Goal: Book appointment/travel/reservation

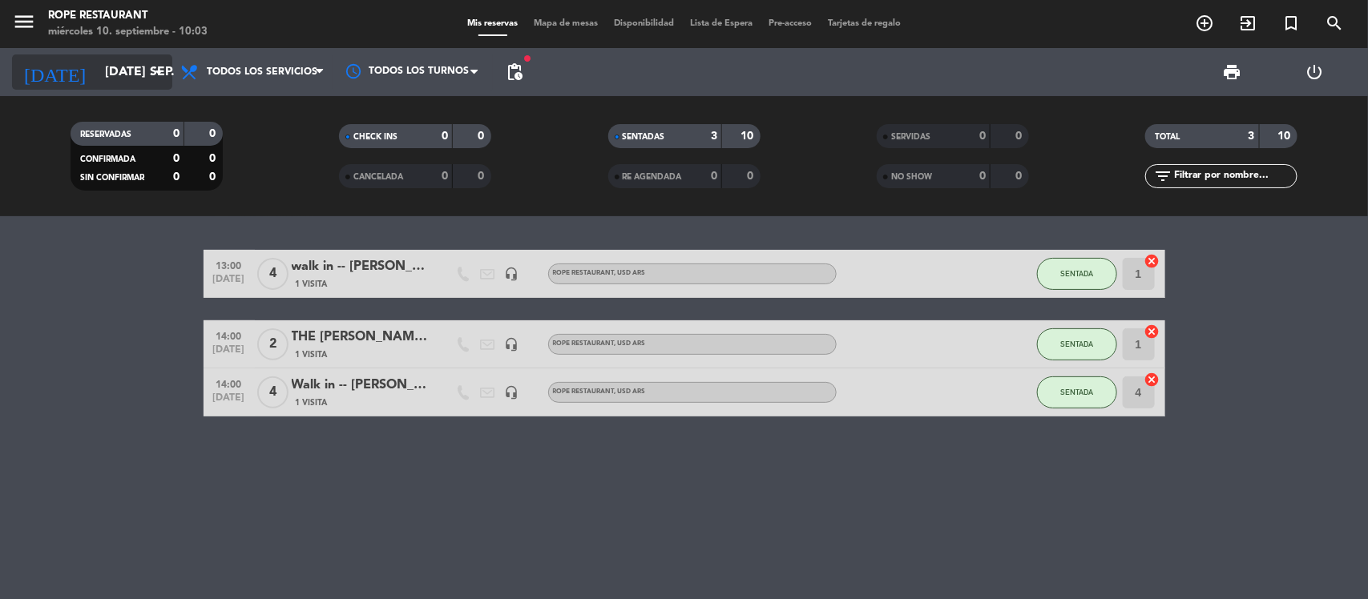
click at [122, 70] on input "[DATE] sep." at bounding box center [181, 72] width 169 height 31
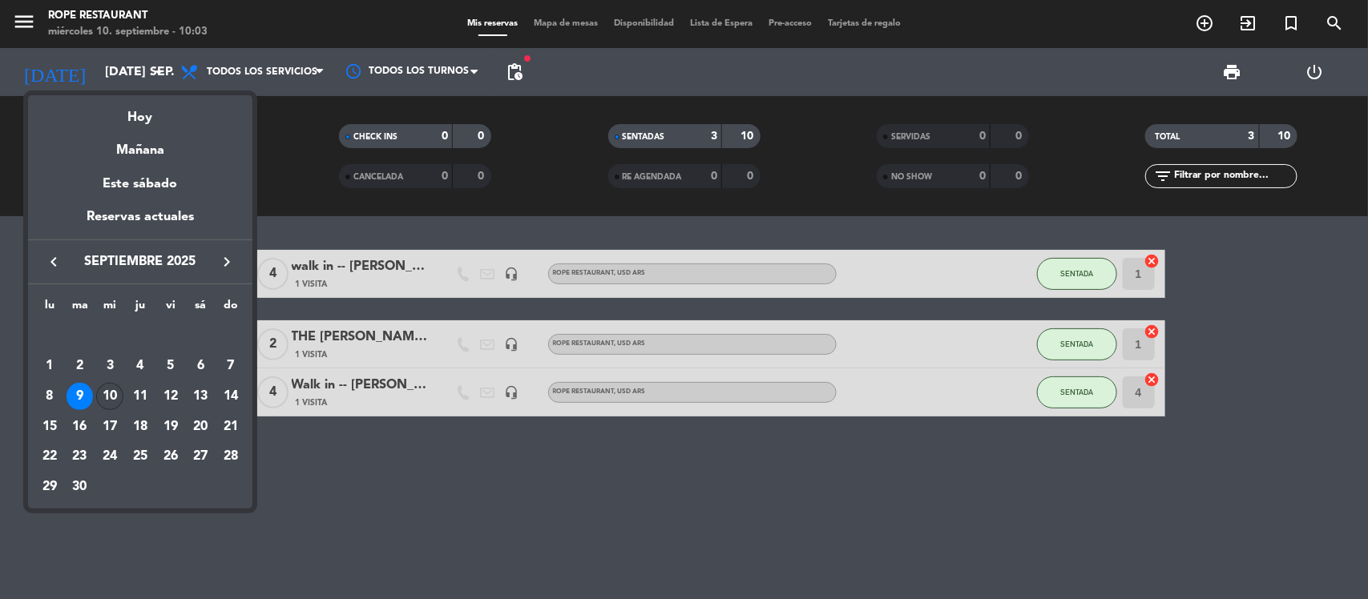
click at [109, 397] on div "10" at bounding box center [109, 396] width 27 height 27
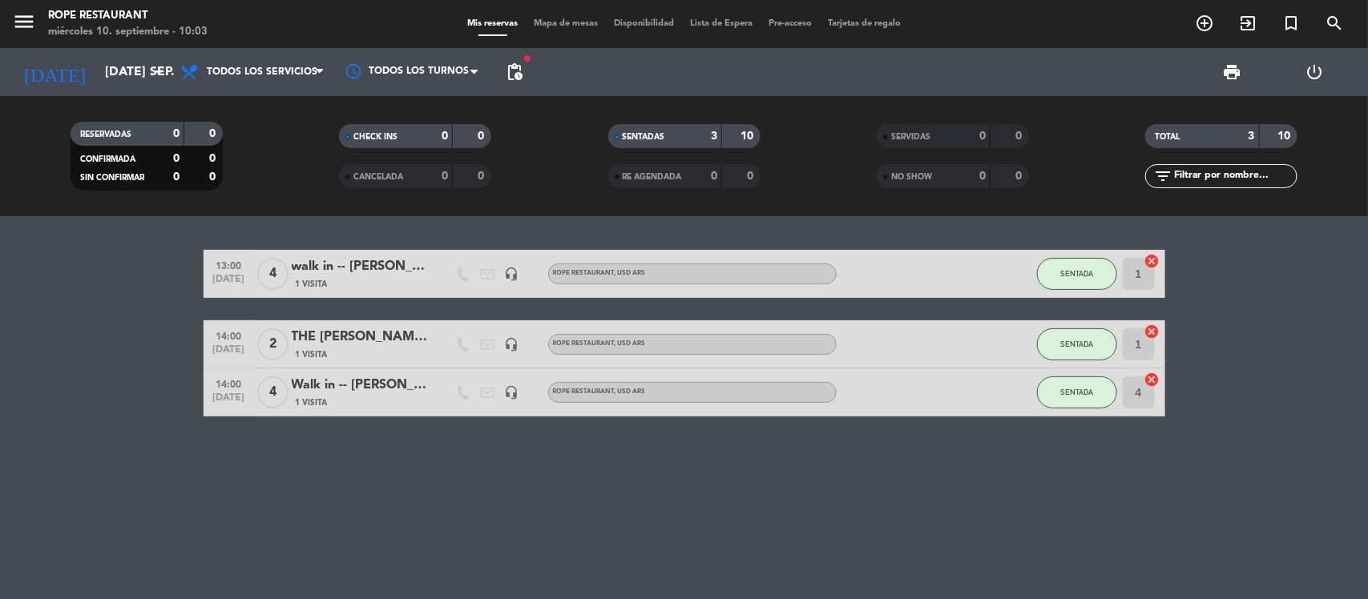
type input "mié. [DATE]"
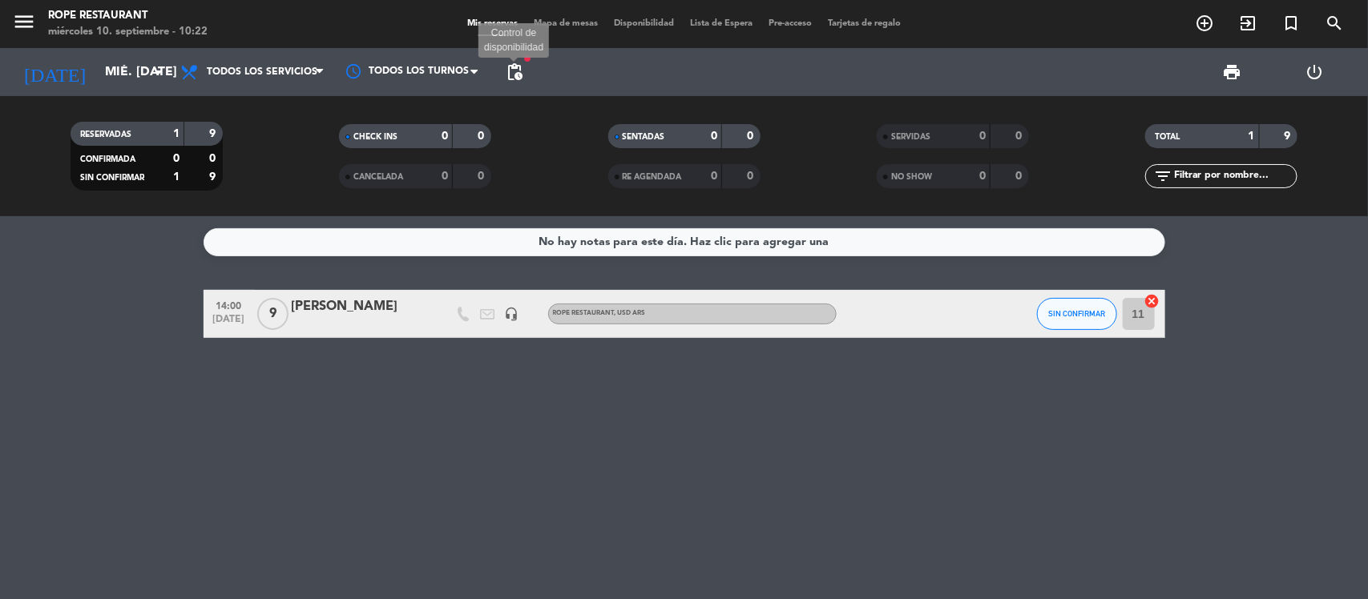
click at [505, 66] on span "pending_actions" at bounding box center [514, 72] width 19 height 19
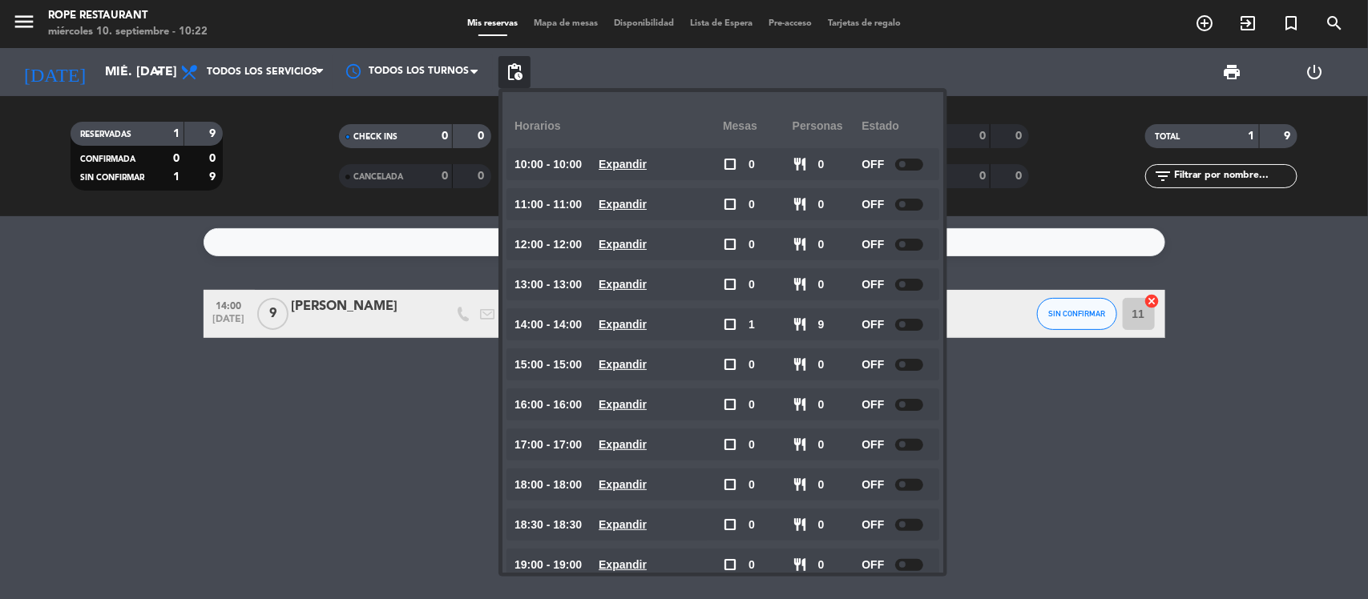
click at [505, 66] on span "pending_actions" at bounding box center [514, 72] width 19 height 19
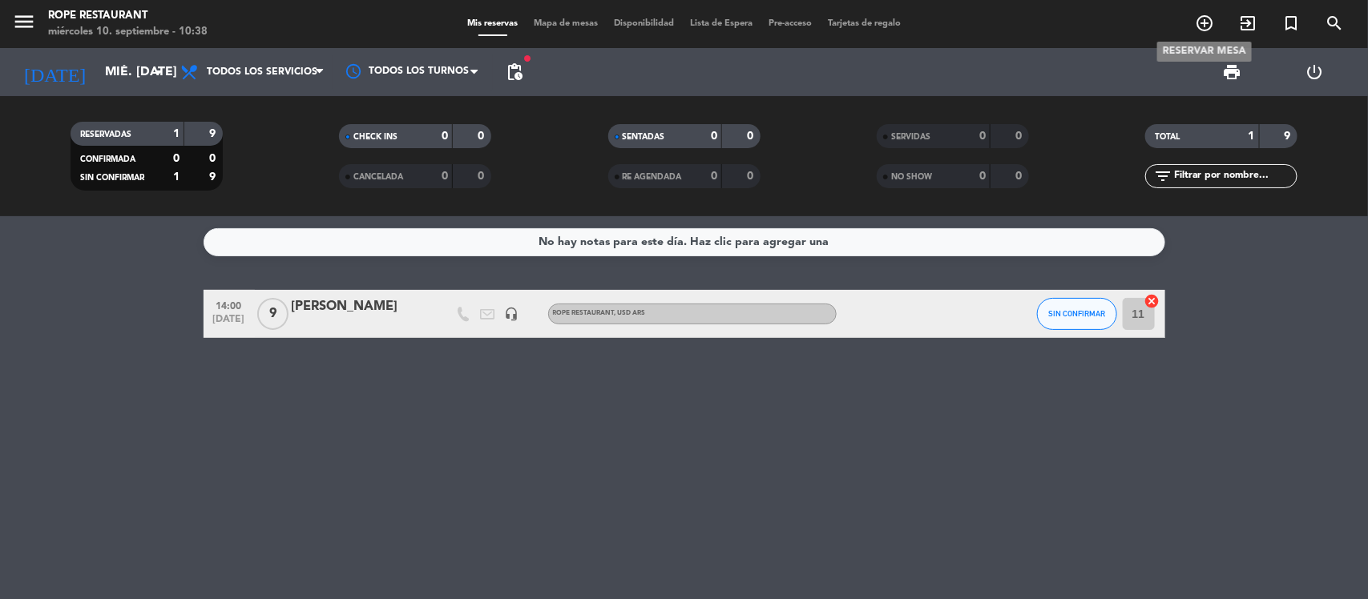
click at [1208, 22] on icon "add_circle_outline" at bounding box center [1204, 23] width 19 height 19
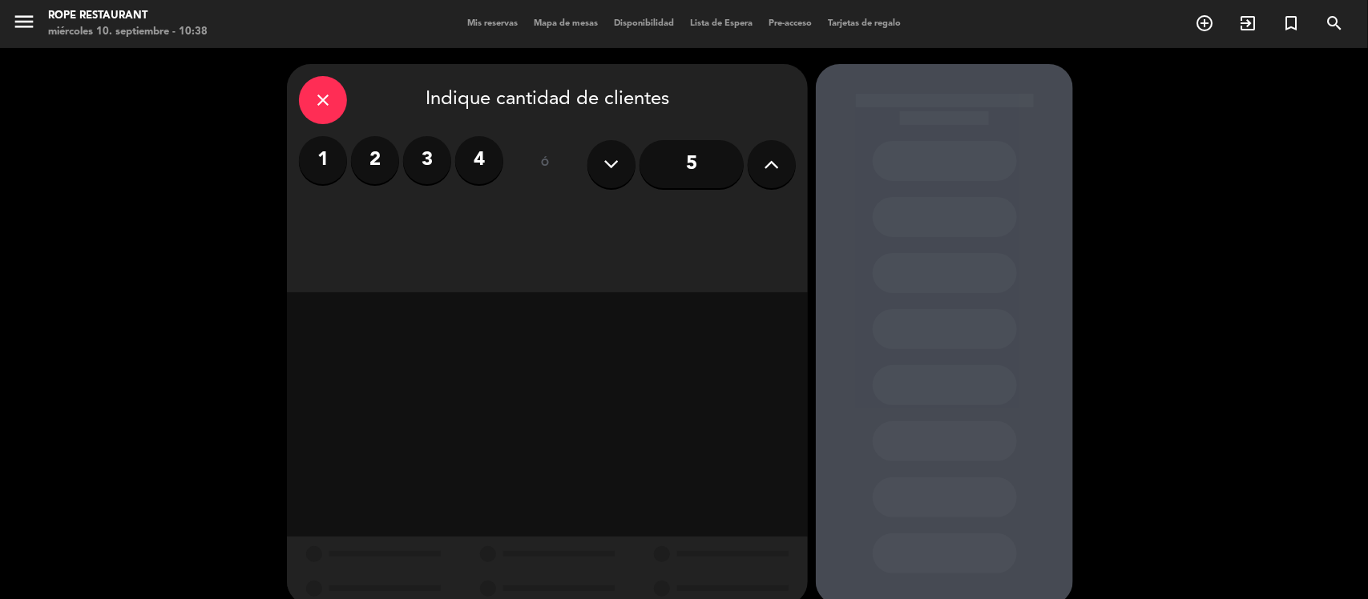
click at [482, 172] on label "4" at bounding box center [479, 160] width 48 height 48
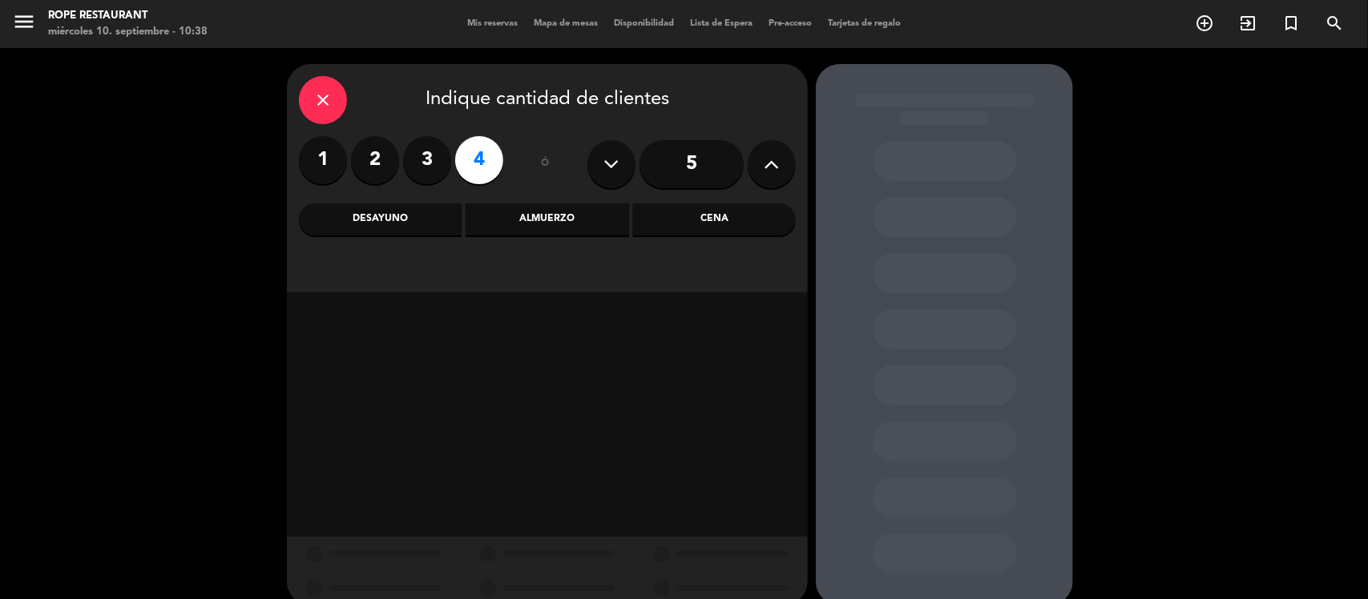
click at [714, 221] on div "Cena" at bounding box center [714, 220] width 163 height 32
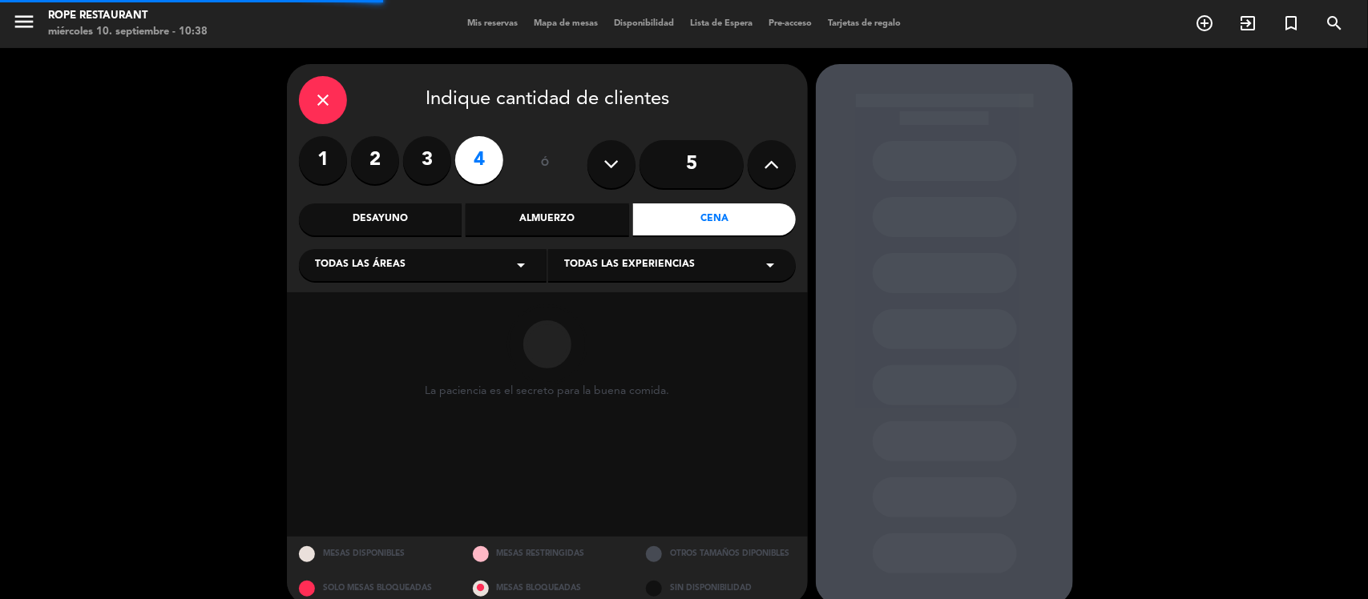
click at [665, 265] on span "Todas las experiencias" at bounding box center [629, 265] width 131 height 16
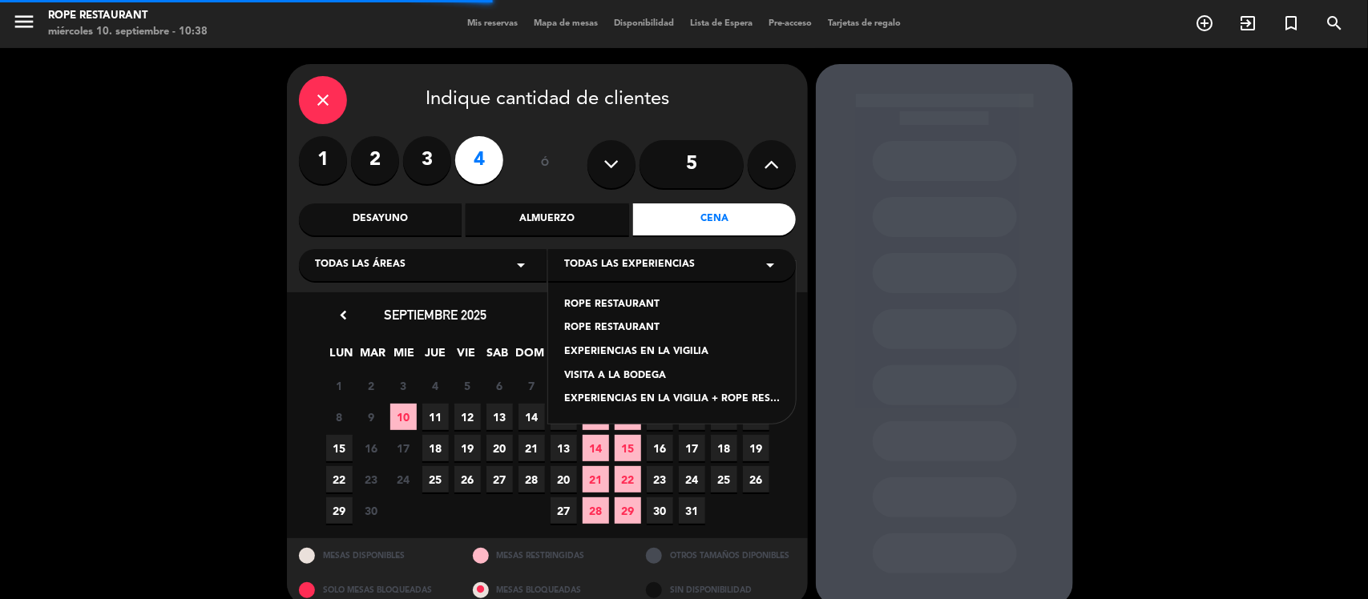
click at [637, 322] on div "ROPE RESTAURANT" at bounding box center [672, 329] width 216 height 16
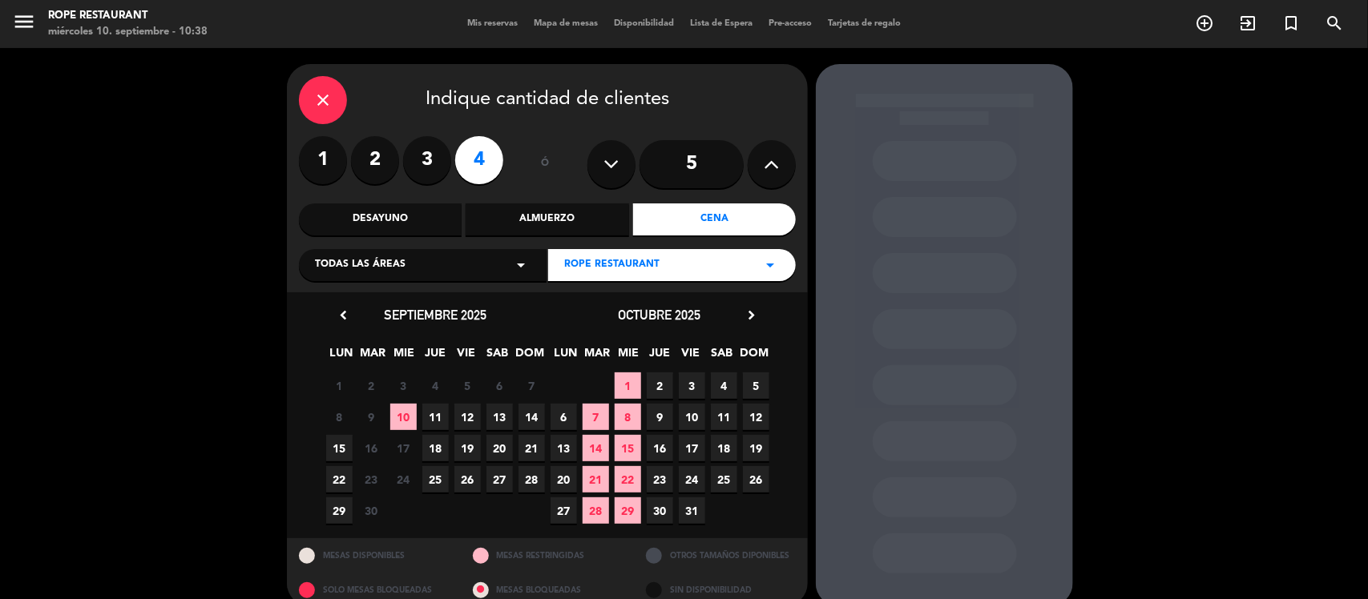
click at [463, 417] on span "12" at bounding box center [467, 417] width 26 height 26
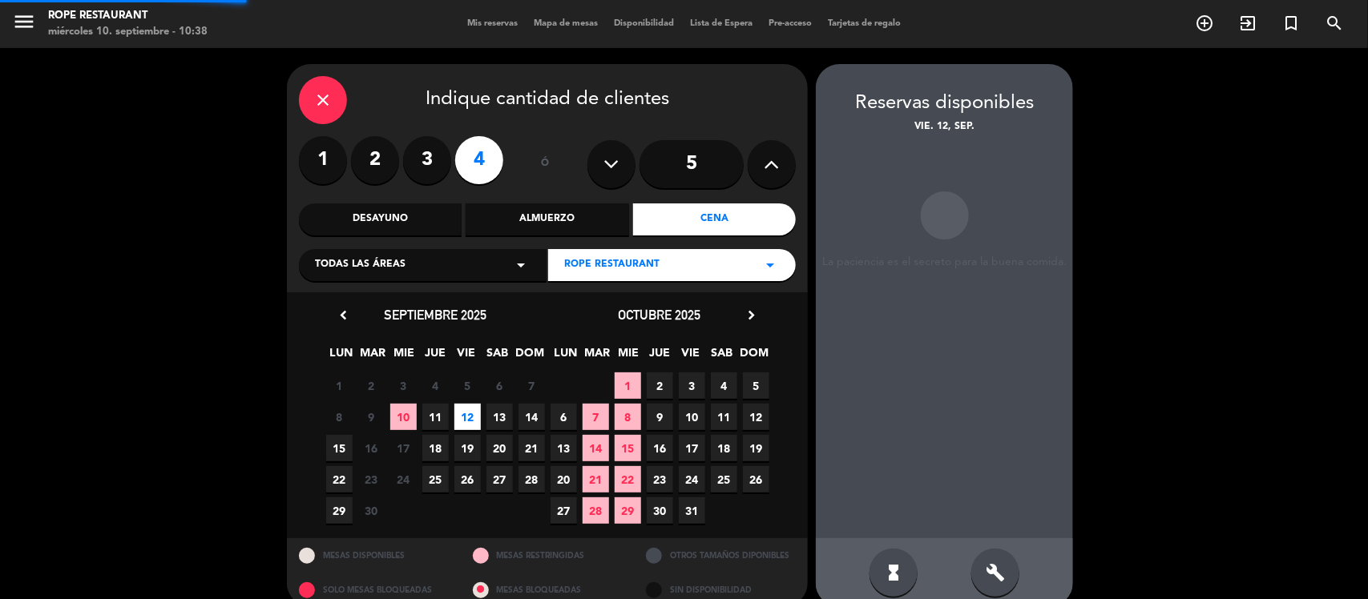
scroll to position [22, 0]
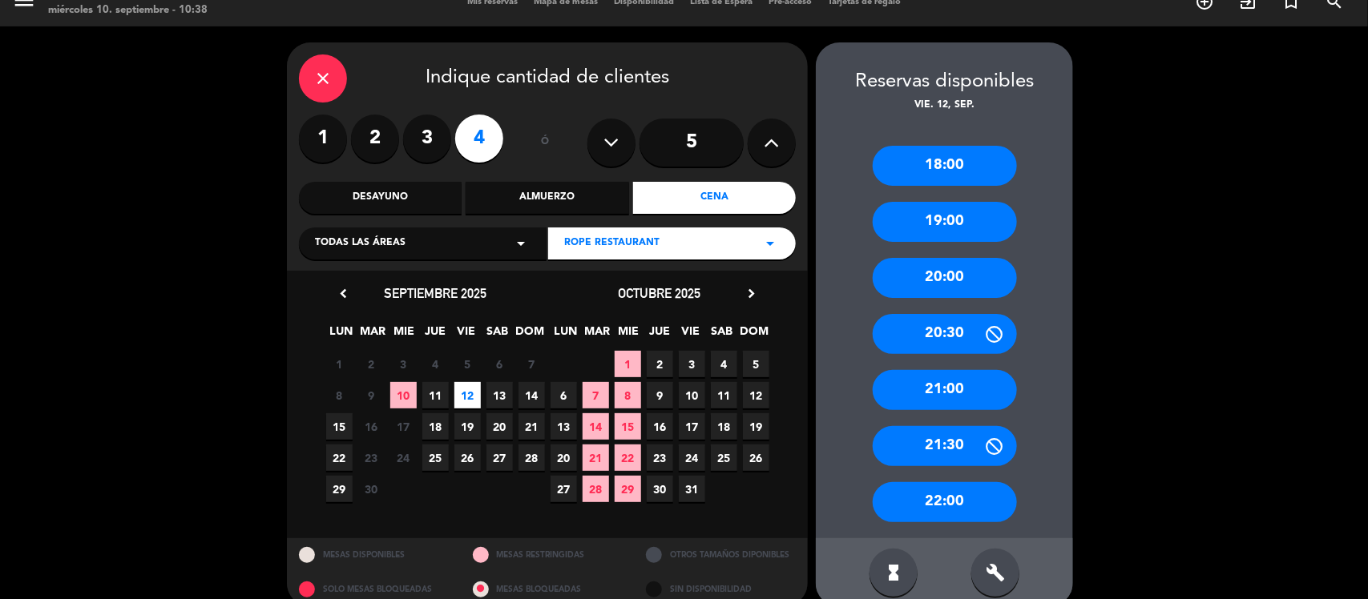
click at [942, 227] on div "19:00" at bounding box center [945, 222] width 144 height 40
click at [0, 0] on div at bounding box center [0, 0] width 0 height 0
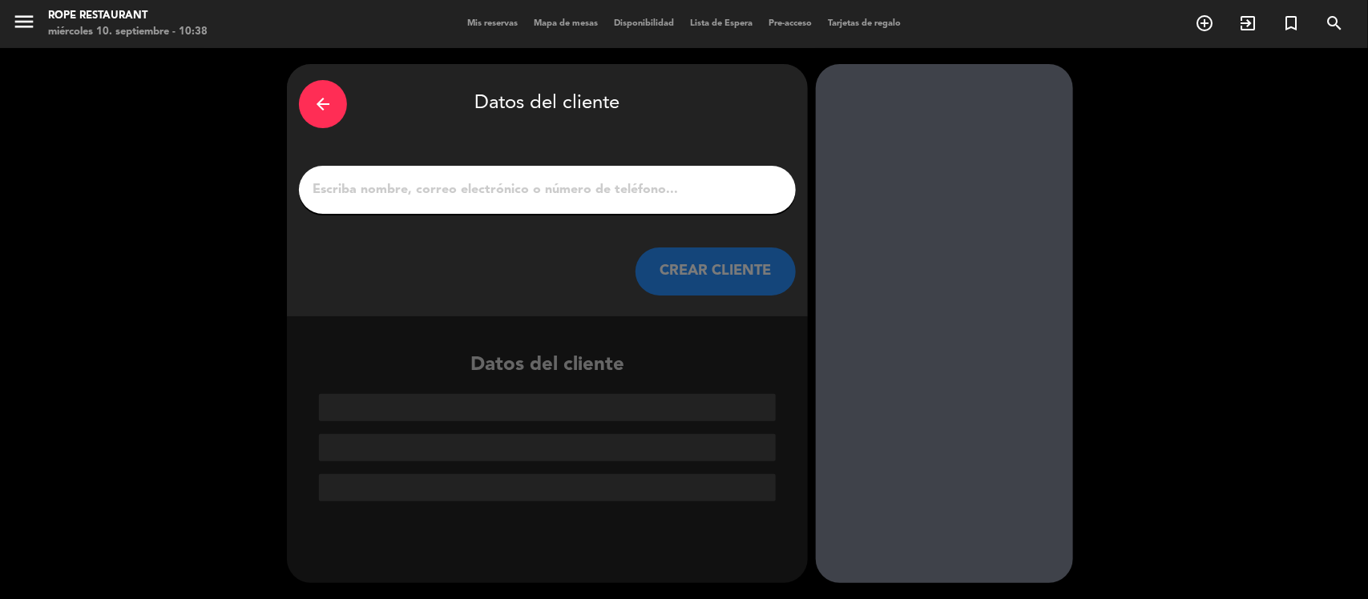
click at [577, 218] on div "arrow_back Datos del cliente CREAR CLIENTE" at bounding box center [547, 190] width 521 height 252
click at [587, 199] on input "1" at bounding box center [547, 190] width 473 height 22
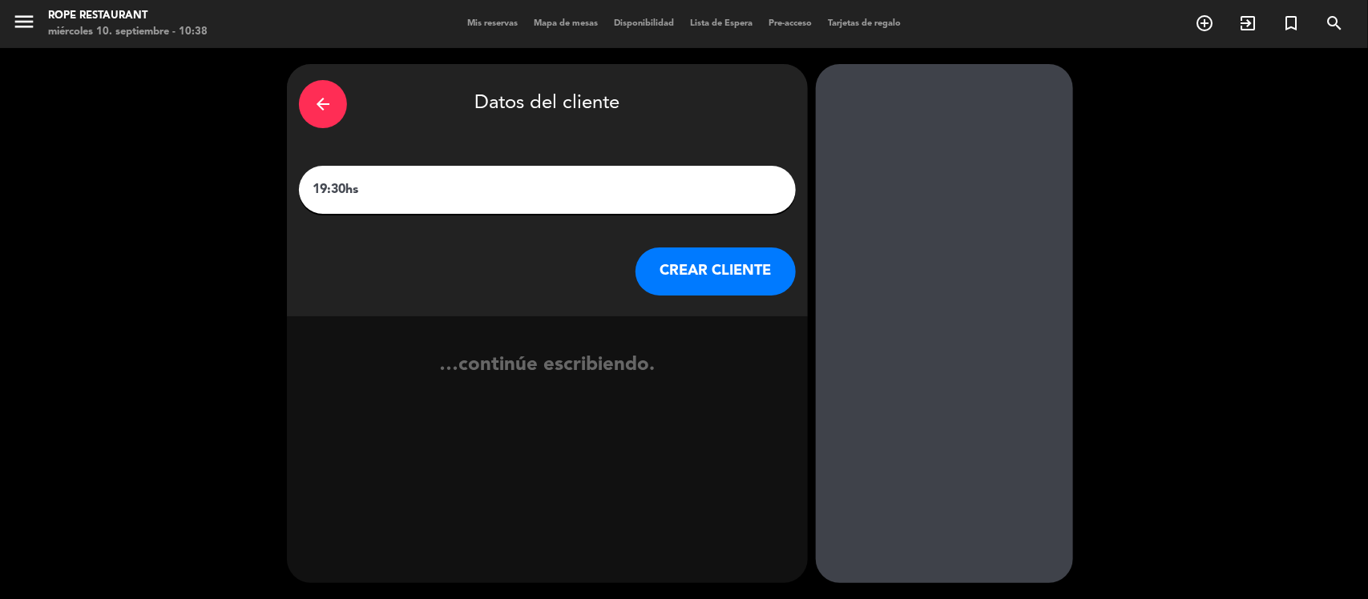
paste input "[PERSON_NAME]"
type input "19:30hs [PERSON_NAME]"
click at [635, 276] on div "CREAR CLIENTE" at bounding box center [547, 272] width 497 height 48
click at [649, 267] on button "CREAR CLIENTE" at bounding box center [715, 272] width 160 height 48
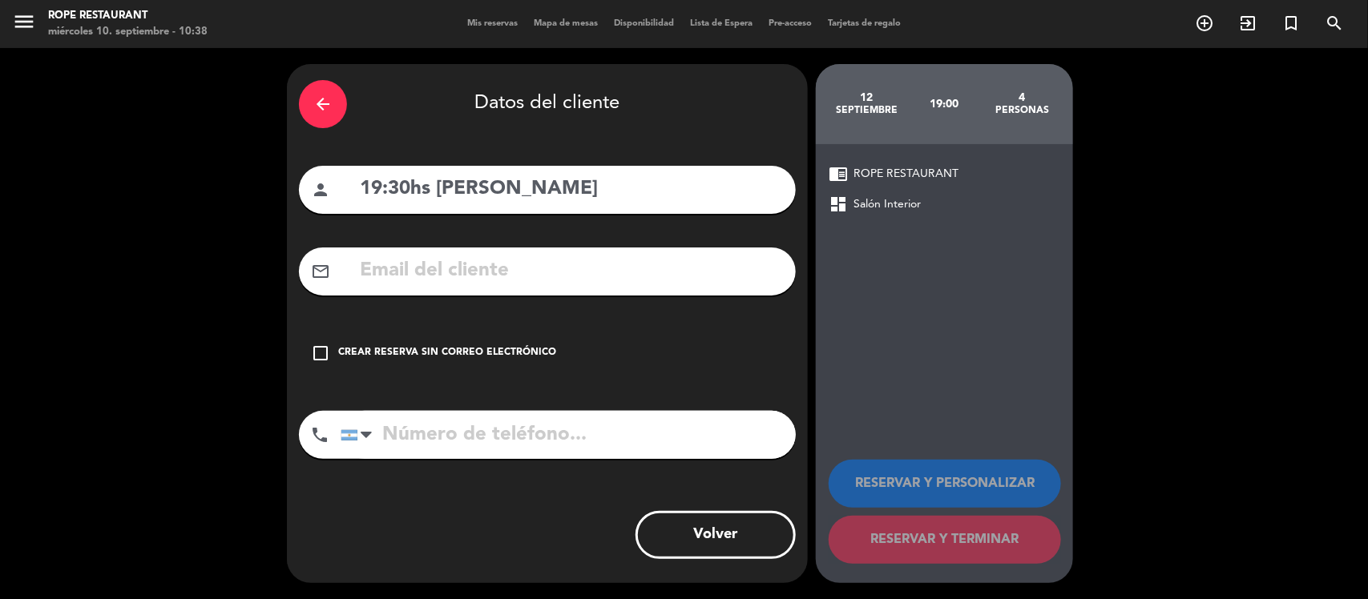
click at [454, 357] on div "Crear reserva sin correo electrónico" at bounding box center [447, 353] width 218 height 16
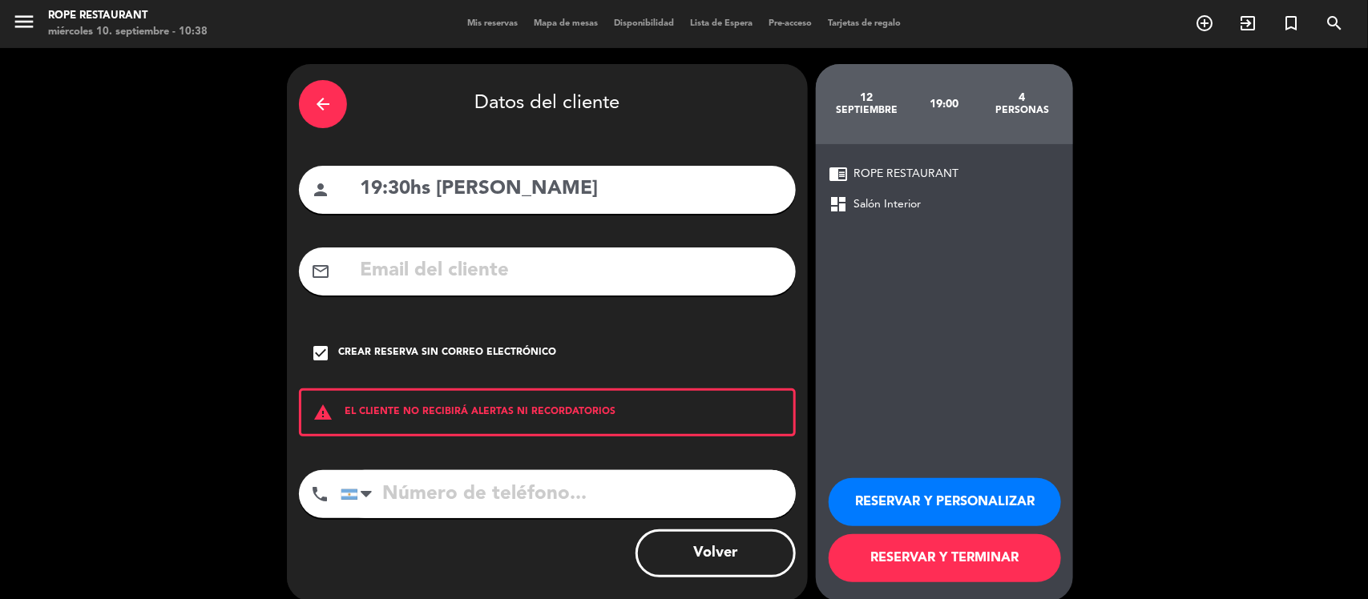
click at [924, 507] on button "RESERVAR Y PERSONALIZAR" at bounding box center [945, 502] width 232 height 48
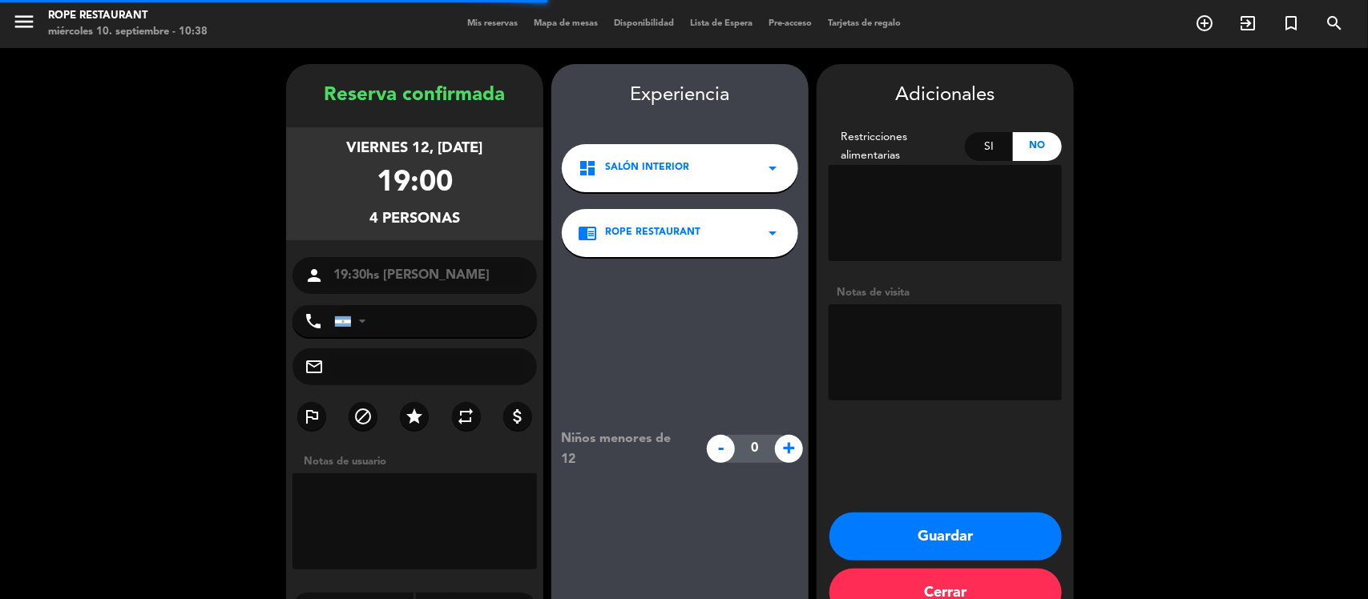
scroll to position [41, 0]
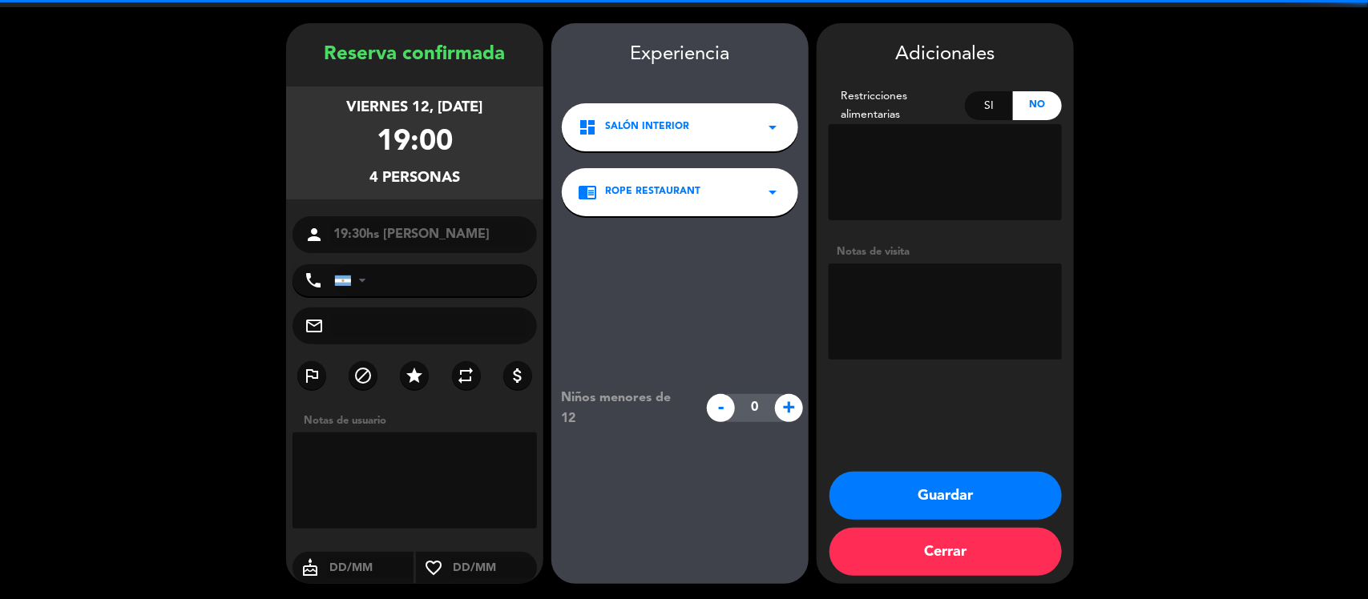
click at [975, 293] on textarea at bounding box center [945, 312] width 233 height 96
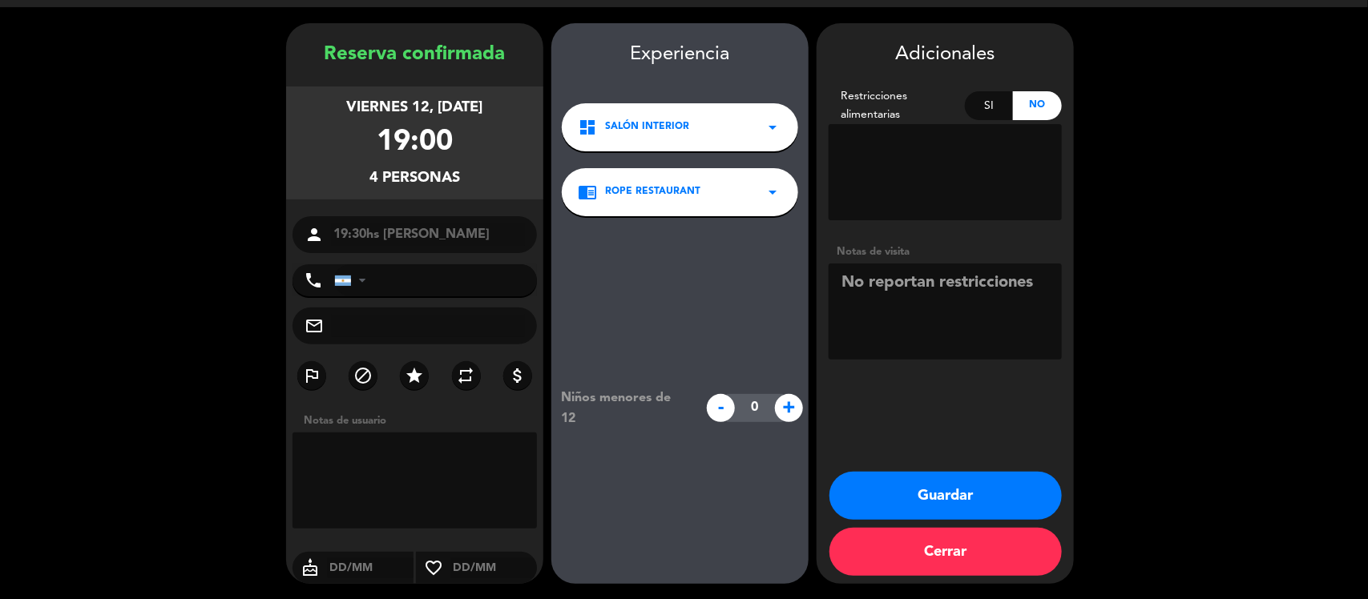
type textarea "No reportan restricciones"
click at [891, 510] on button "Guardar" at bounding box center [945, 496] width 232 height 48
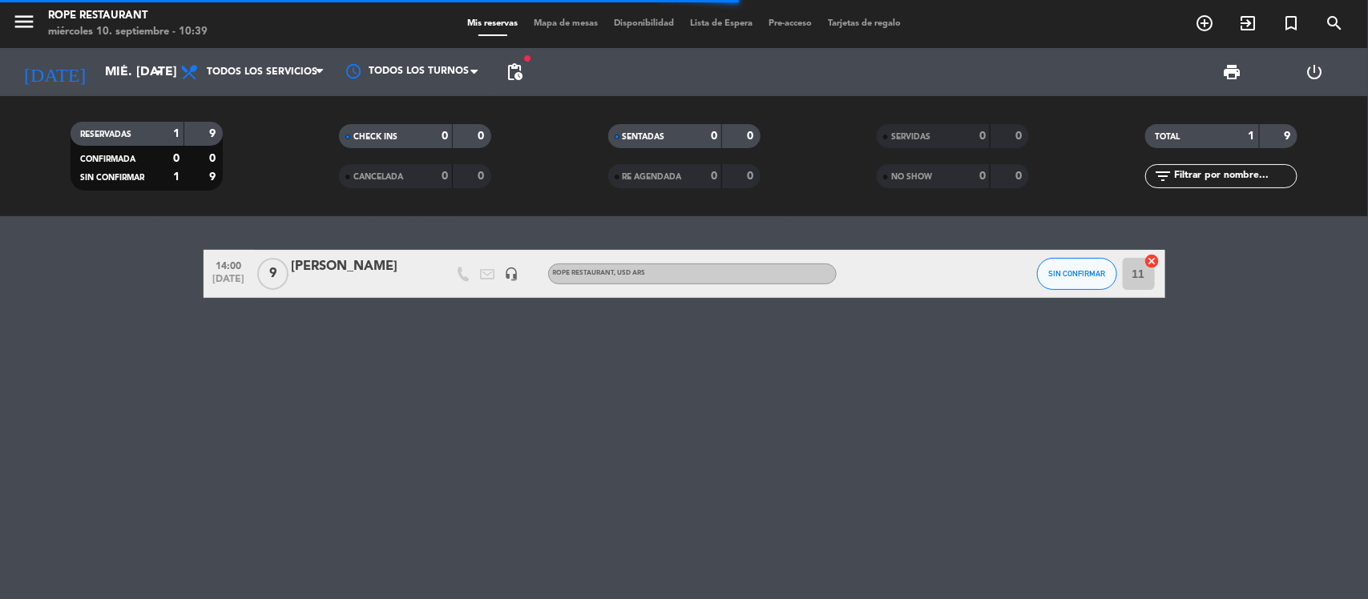
click at [80, 97] on div "RESERVADAS 1 9 CONFIRMADA 0 0 SIN CONFIRMAR 1 9 CHECK INS 0 0 CANCELADA 0 0 SEN…" at bounding box center [684, 156] width 1368 height 120
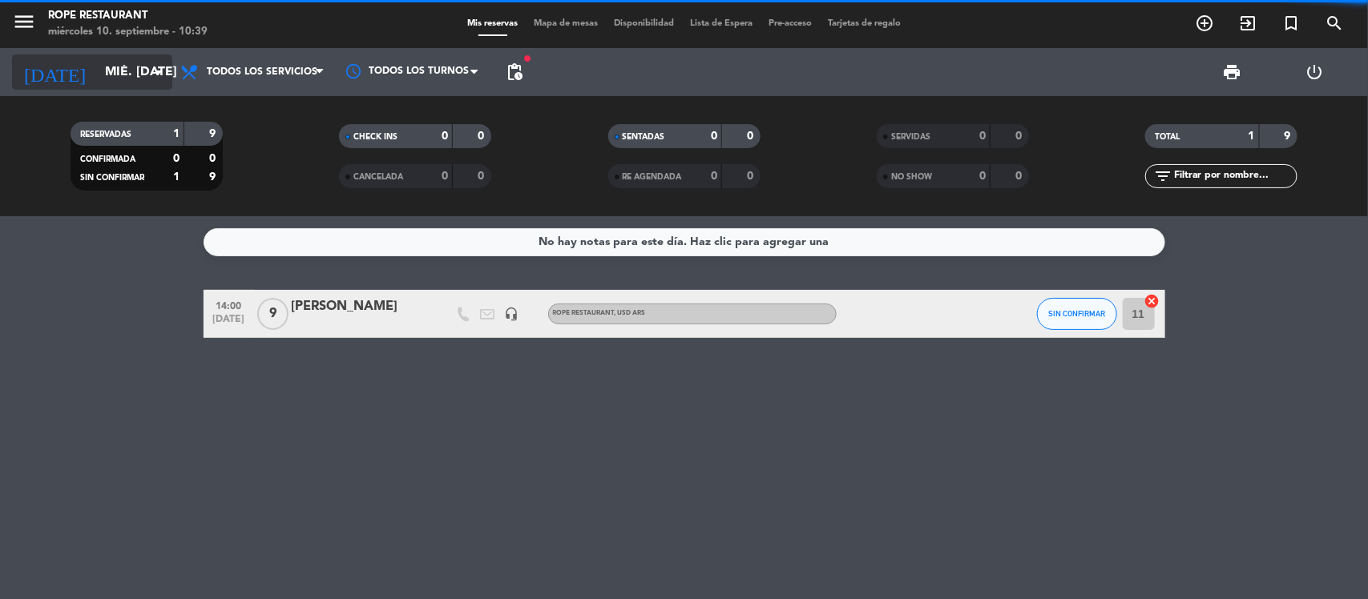
click at [97, 74] on input "mié. [DATE]" at bounding box center [181, 72] width 169 height 31
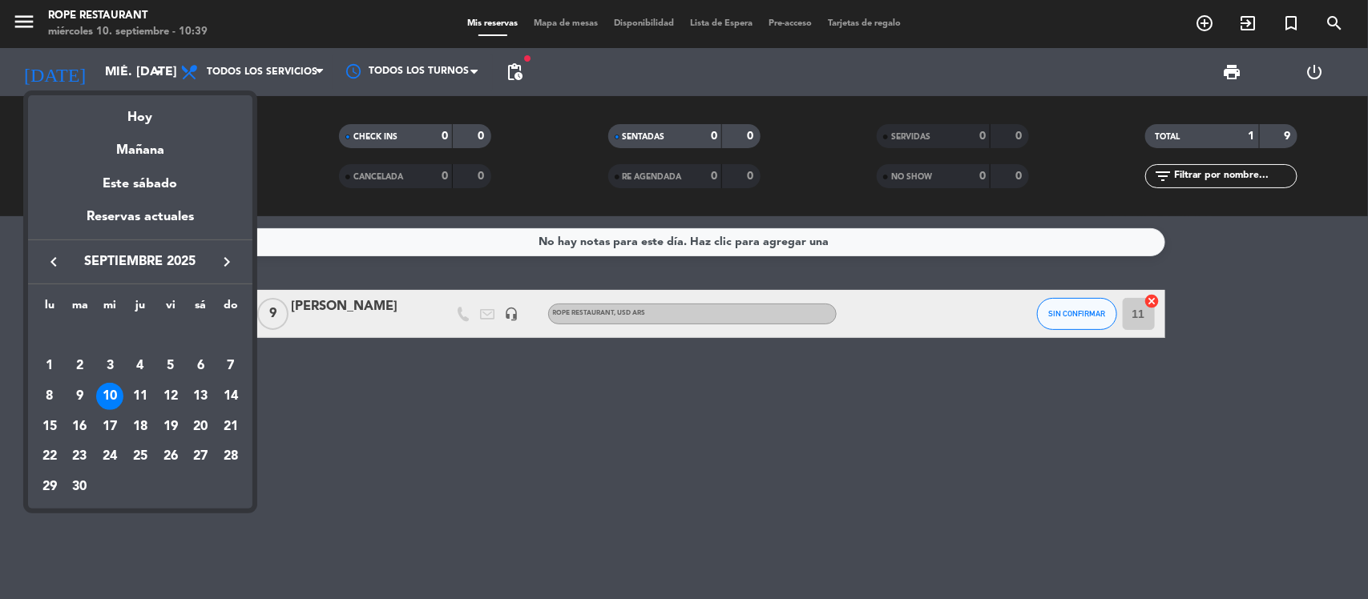
click at [174, 393] on div "12" at bounding box center [170, 396] width 27 height 27
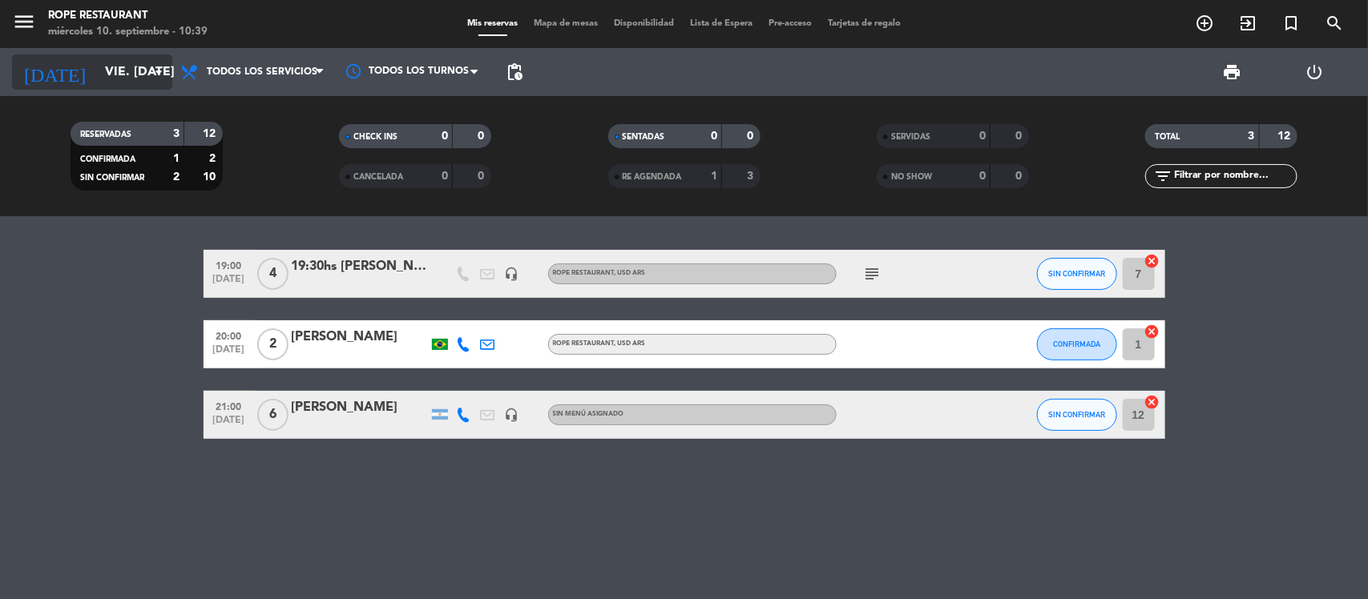
click at [149, 65] on icon "arrow_drop_down" at bounding box center [158, 72] width 19 height 19
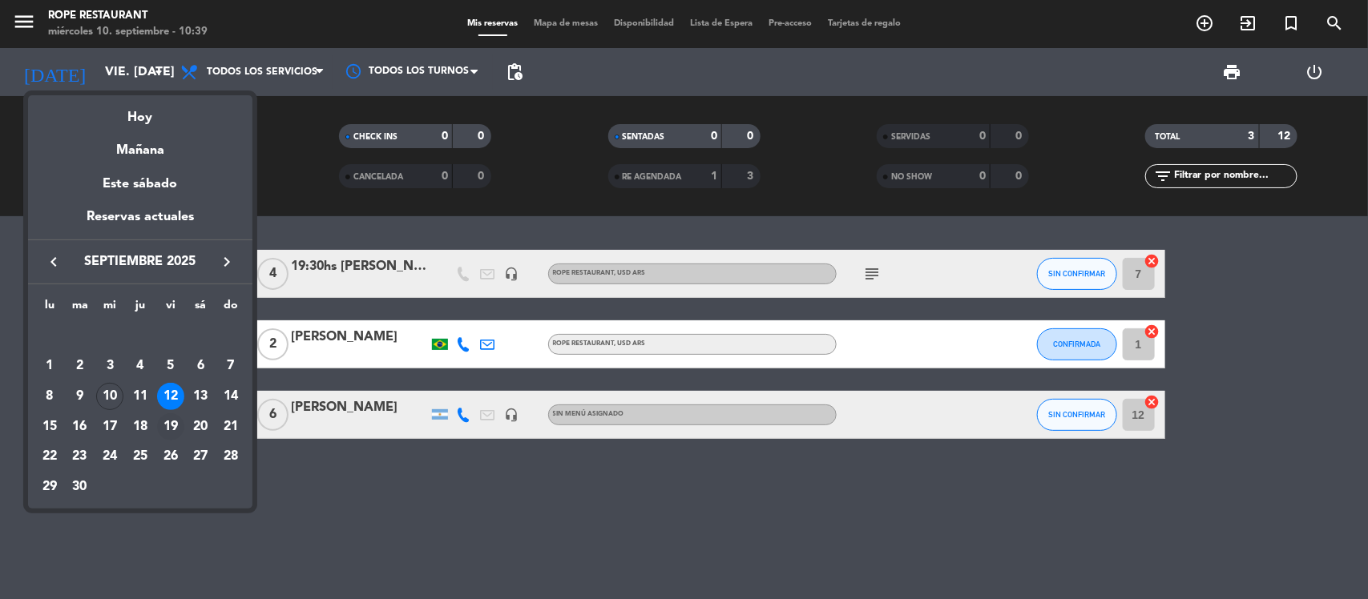
click at [172, 429] on div "19" at bounding box center [170, 427] width 27 height 27
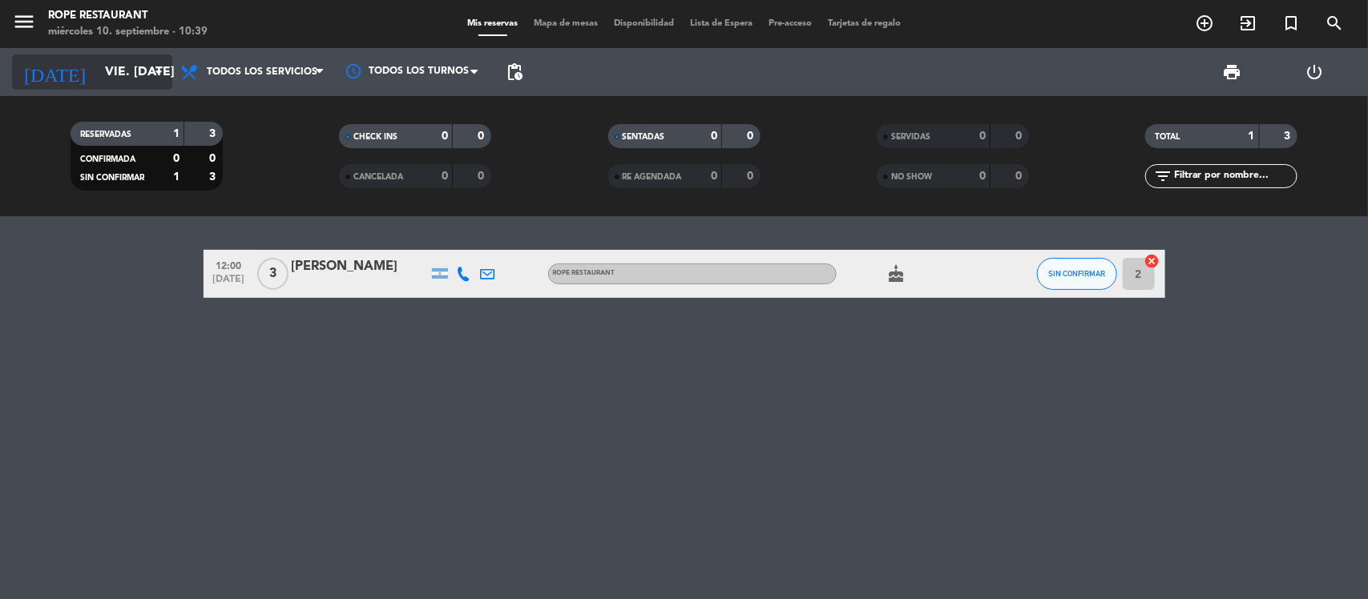
click at [124, 71] on input "vie. [DATE]" at bounding box center [181, 72] width 169 height 31
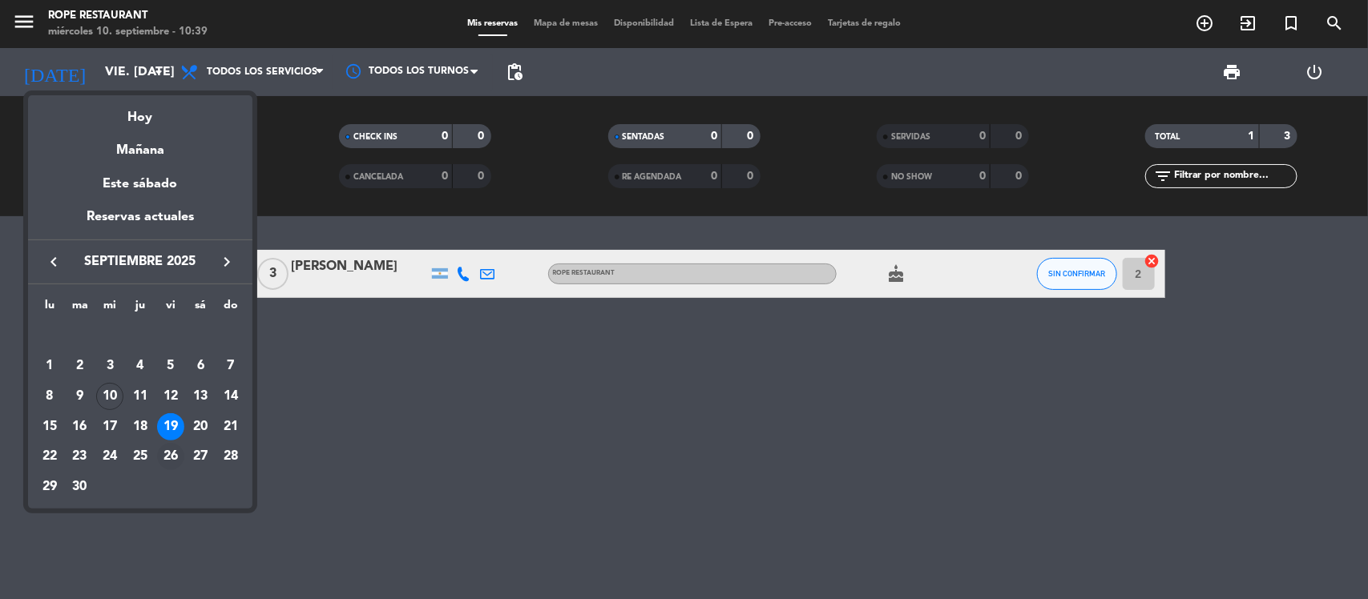
click at [159, 454] on div "26" at bounding box center [170, 456] width 27 height 27
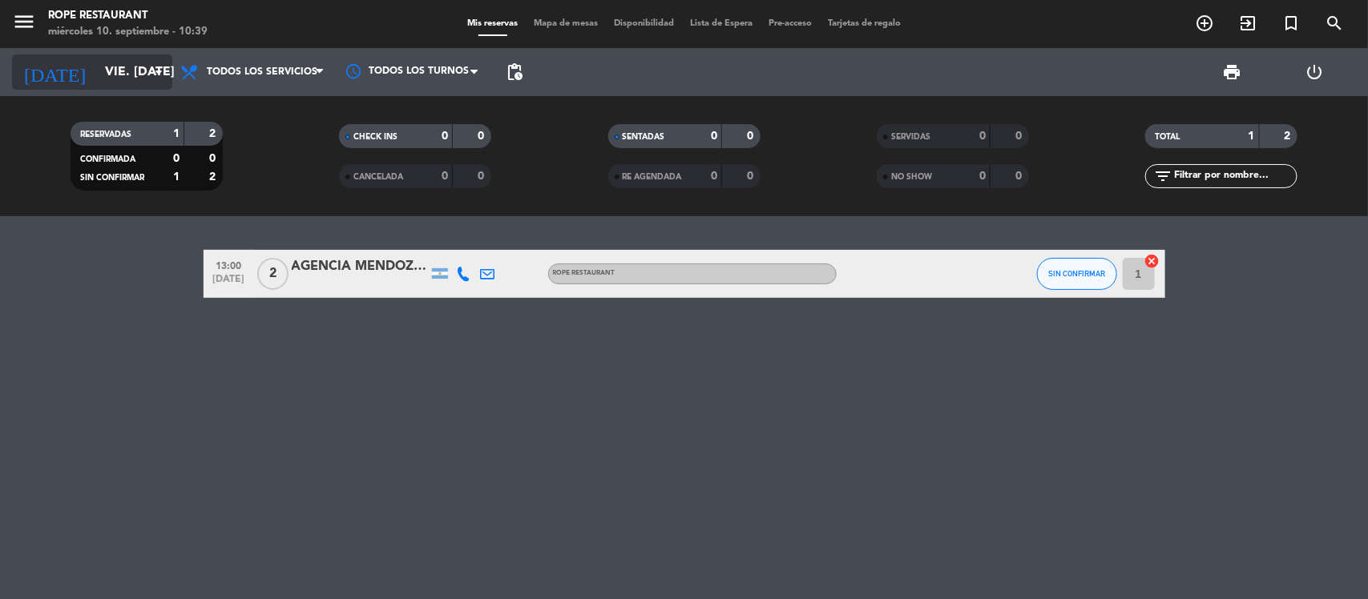
click at [113, 70] on input "vie. [DATE]" at bounding box center [181, 72] width 169 height 31
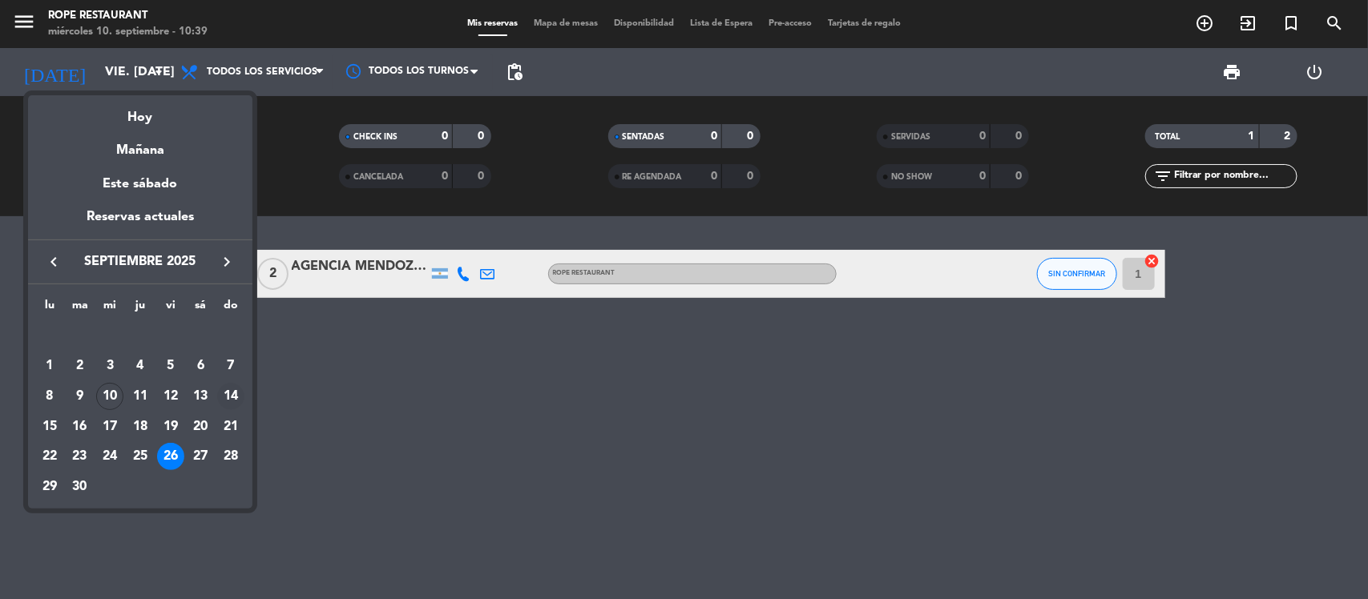
click at [223, 393] on div "14" at bounding box center [230, 396] width 27 height 27
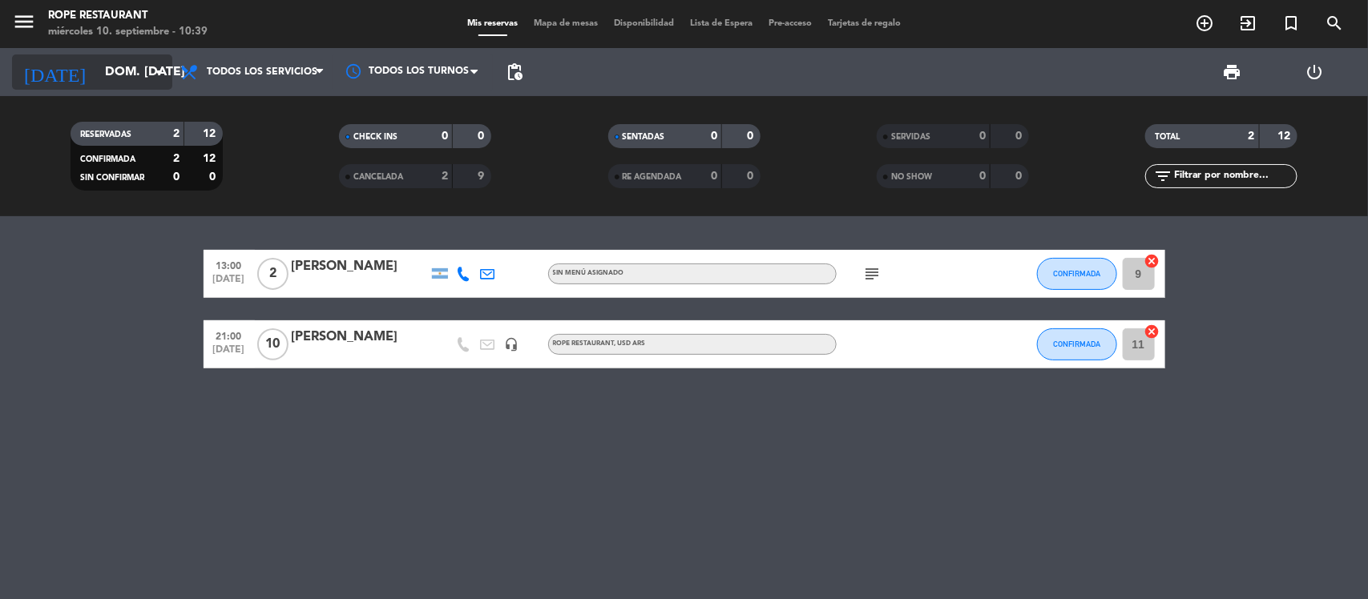
click at [123, 71] on input "dom. [DATE]" at bounding box center [181, 72] width 169 height 31
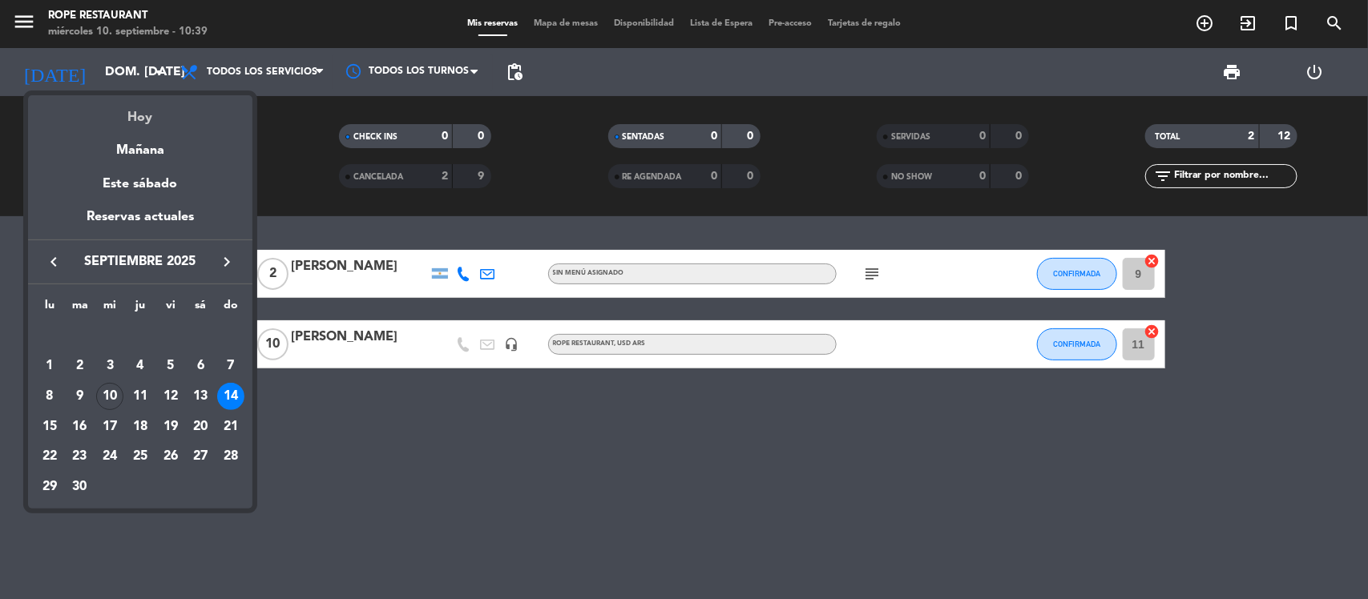
click at [130, 117] on div "Hoy" at bounding box center [140, 111] width 224 height 33
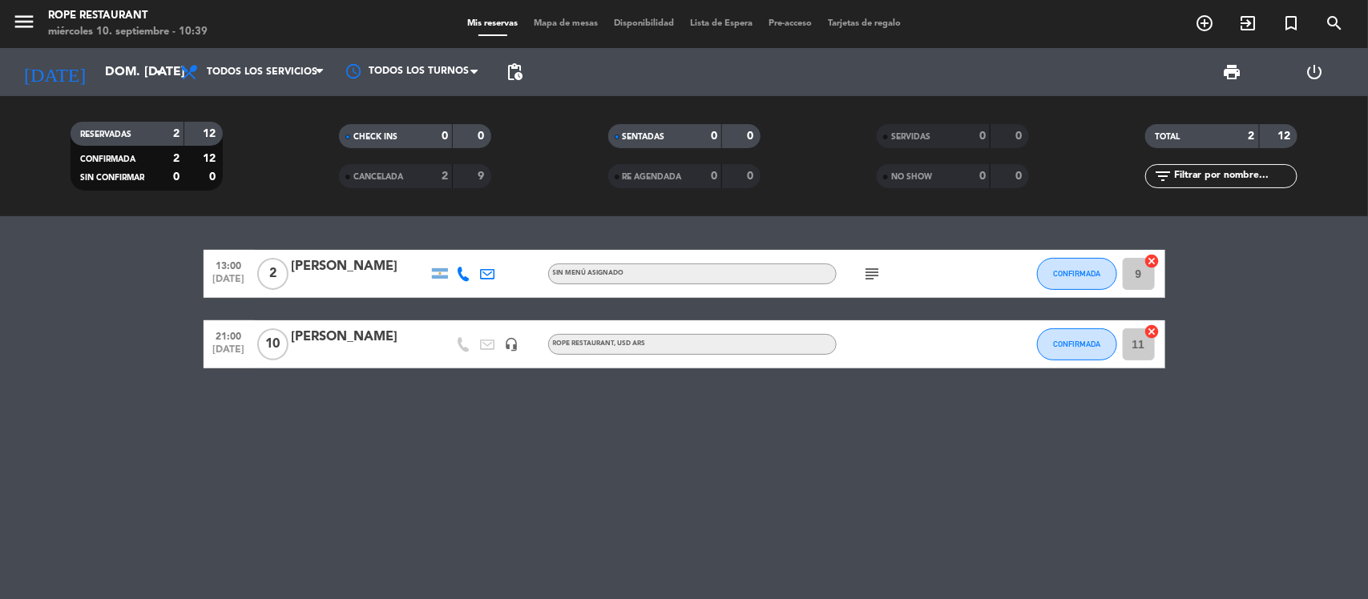
type input "mié. [DATE]"
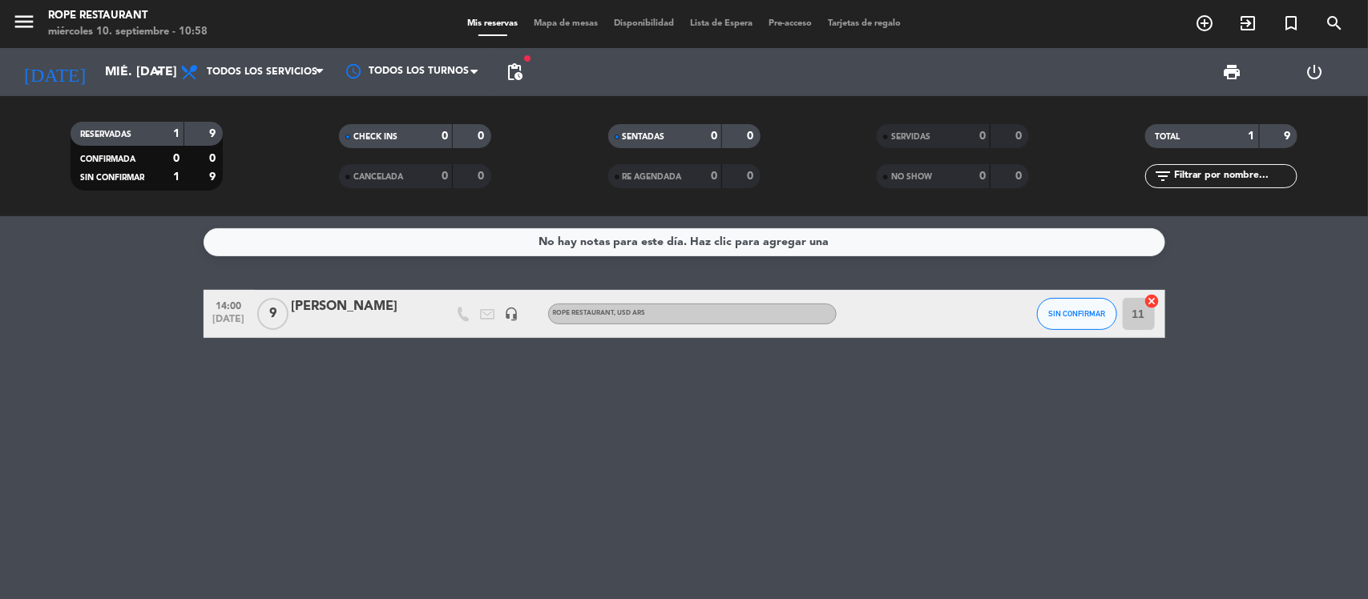
click at [335, 325] on div at bounding box center [360, 324] width 136 height 13
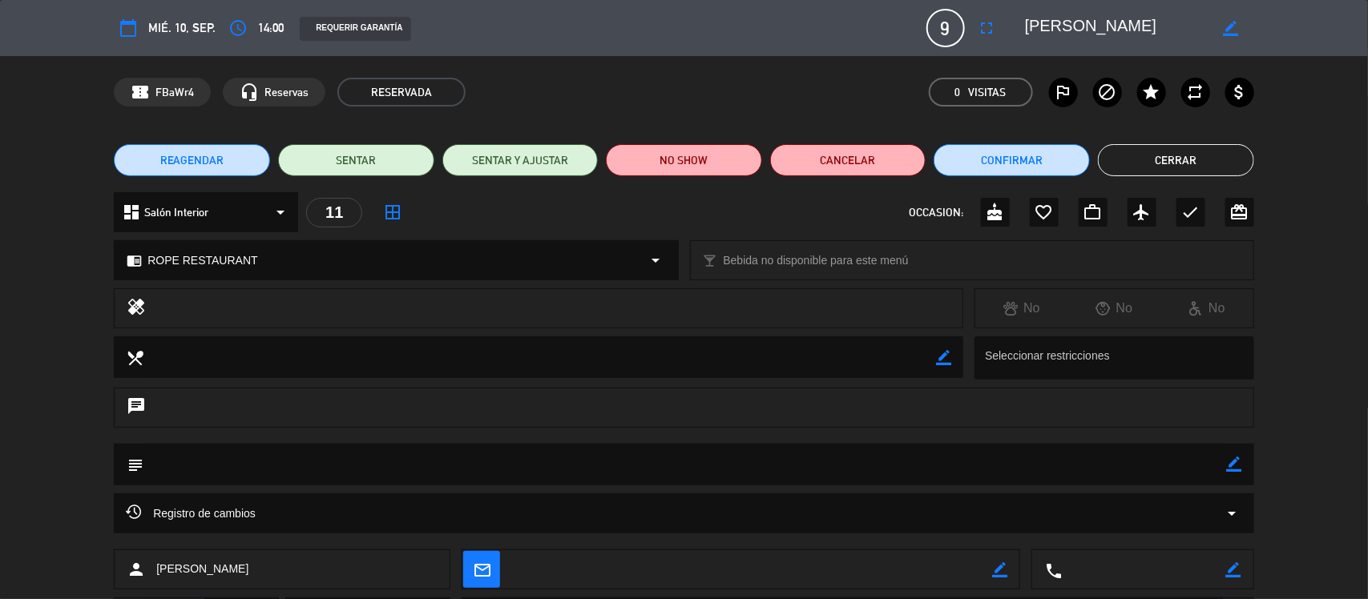
click at [1122, 165] on button "Cerrar" at bounding box center [1176, 160] width 156 height 32
